Goal: Check status: Check status

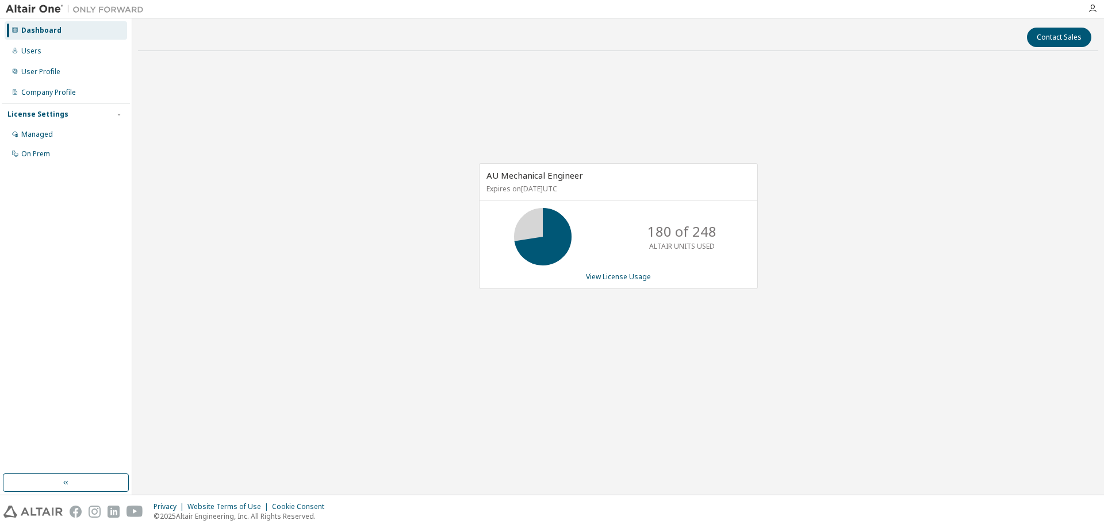
click at [520, 345] on div "AU Mechanical Engineer Expires on [DATE] UTC 180 of 248 ALTAIR UNITS USED View …" at bounding box center [618, 231] width 960 height 343
